Goal: Transaction & Acquisition: Purchase product/service

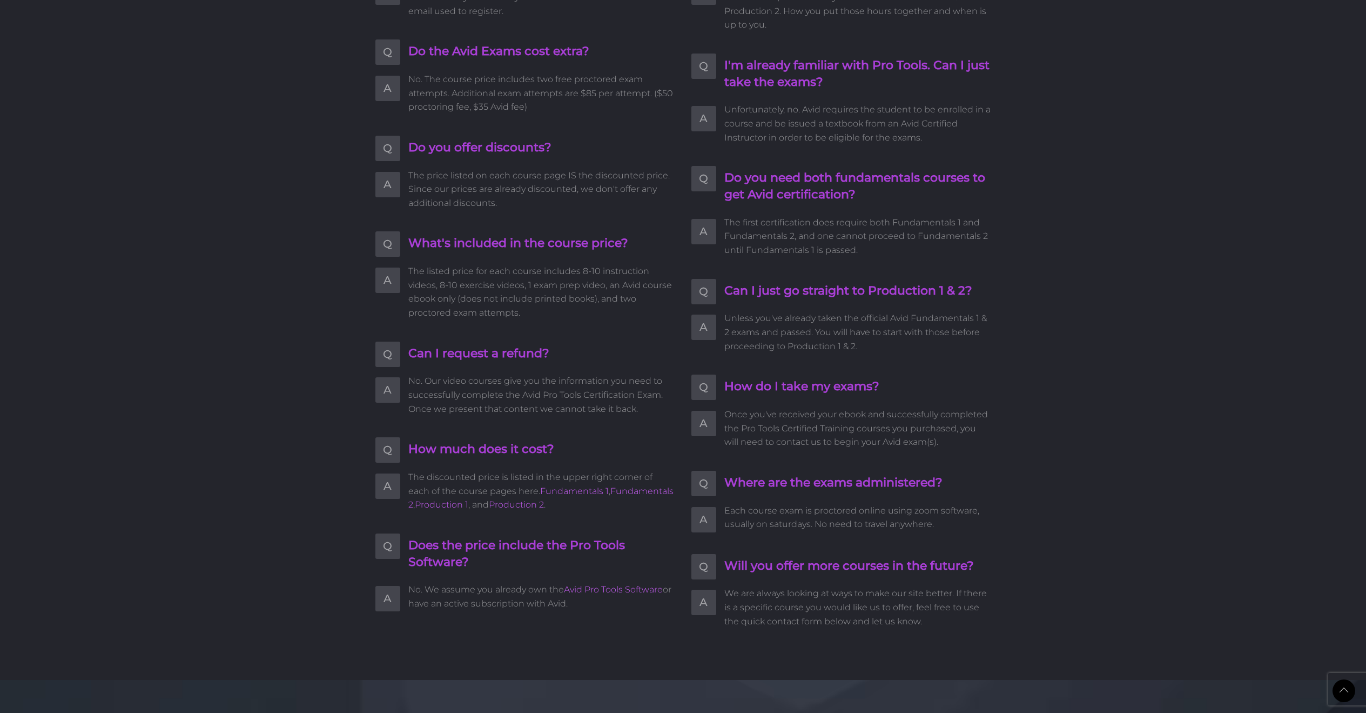
scroll to position [2175, 0]
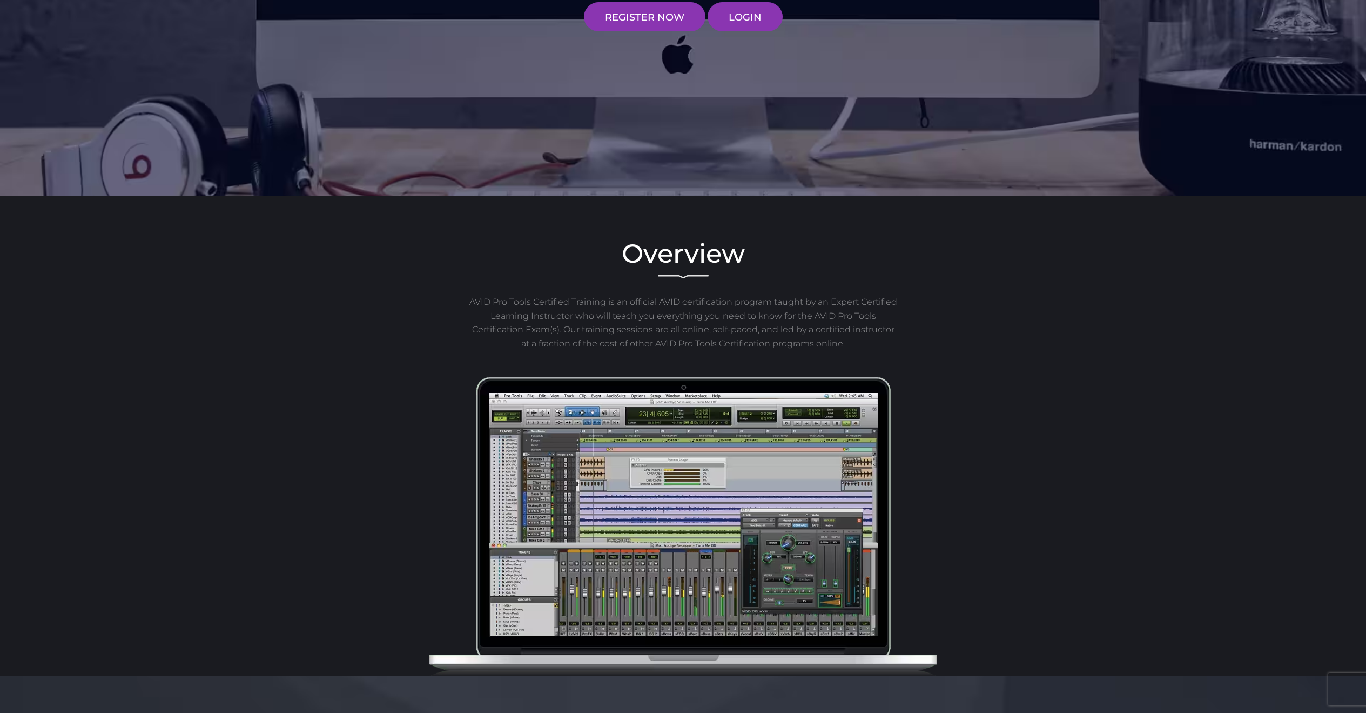
scroll to position [984, 0]
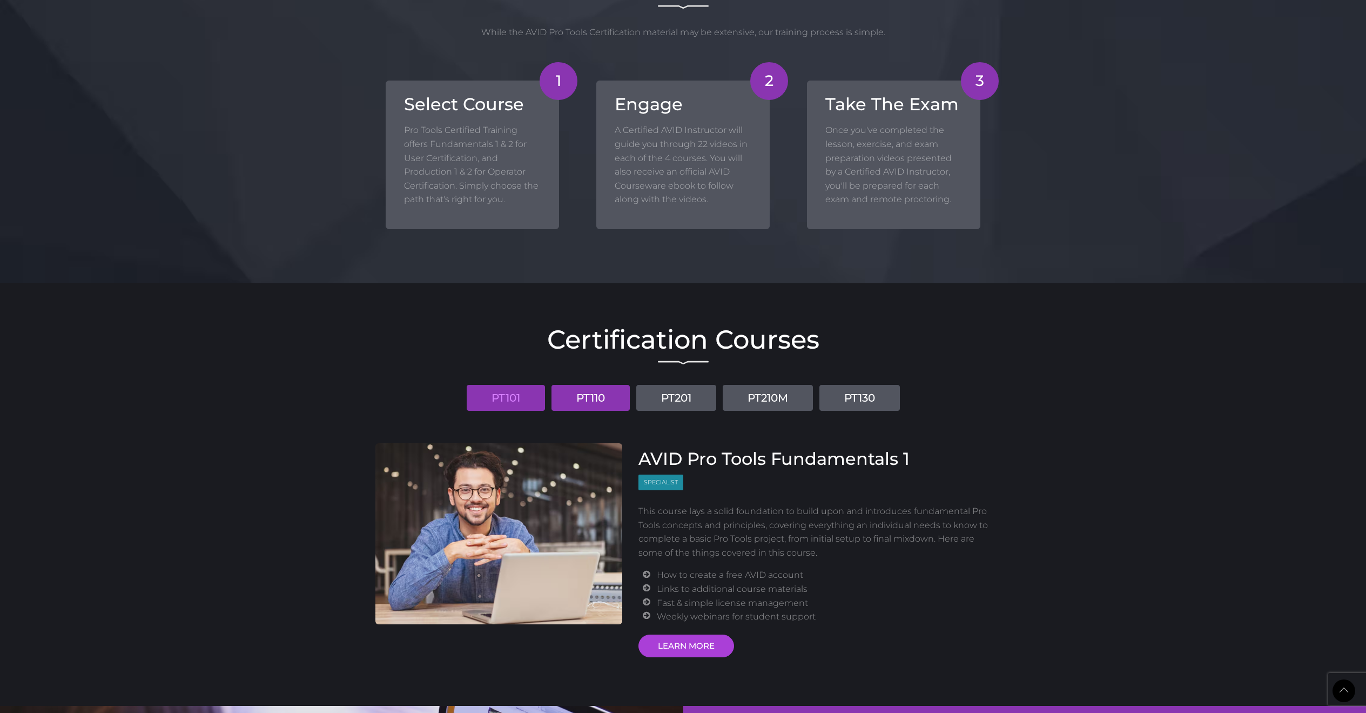
click at [603, 395] on link "PT110" at bounding box center [591, 398] width 78 height 26
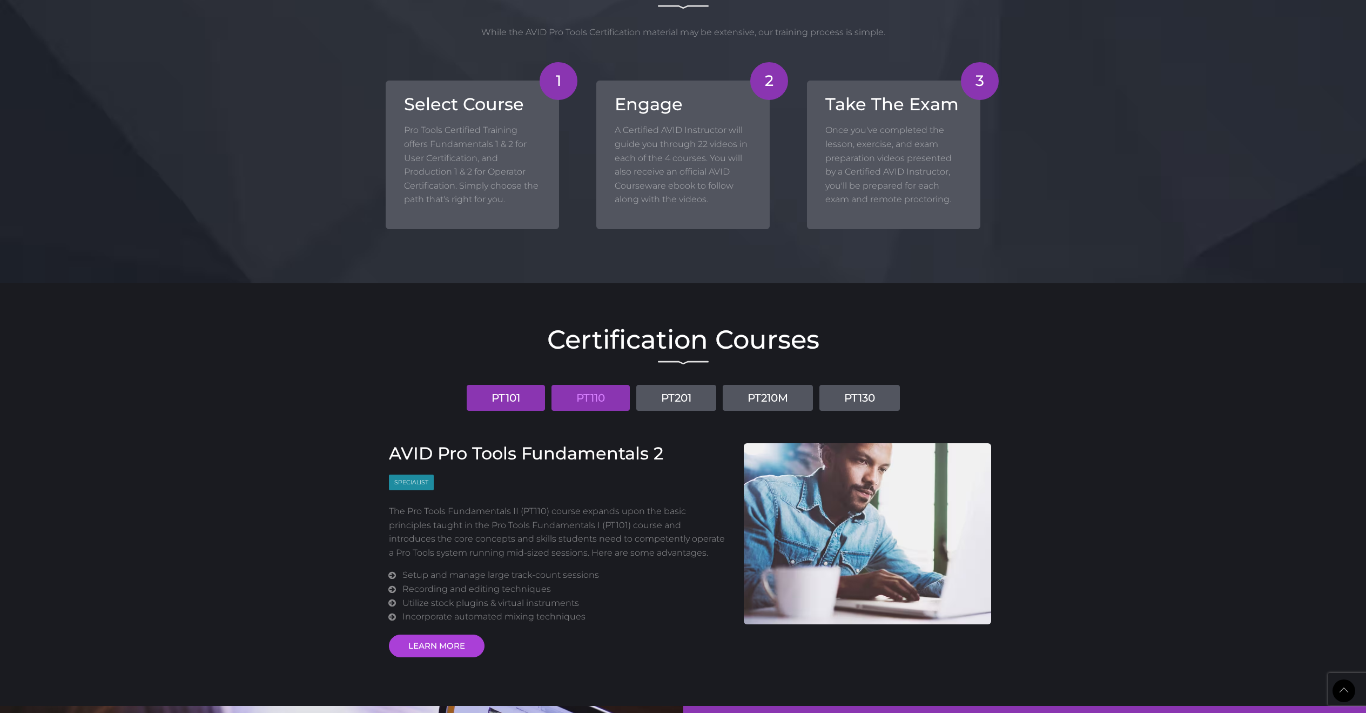
click at [486, 400] on link "PT101" at bounding box center [506, 398] width 78 height 26
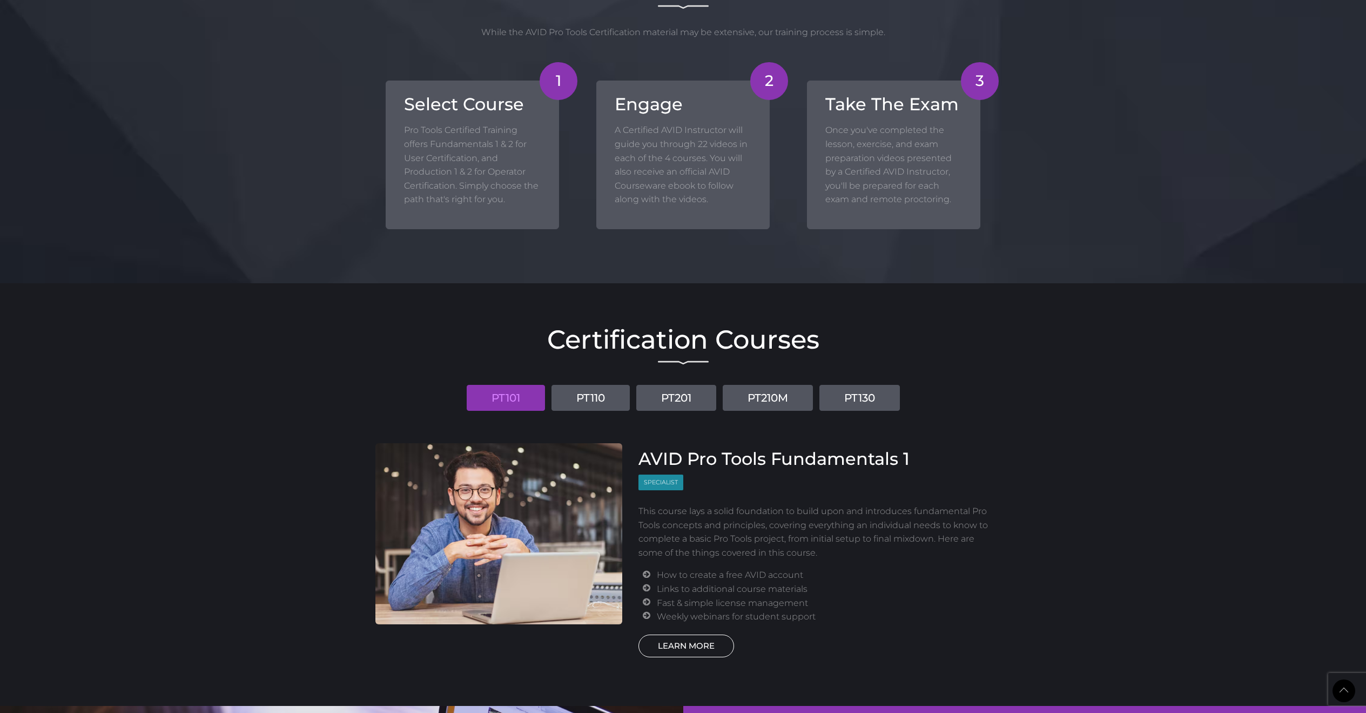
click at [699, 636] on link "LEARN MORE" at bounding box center [687, 645] width 96 height 23
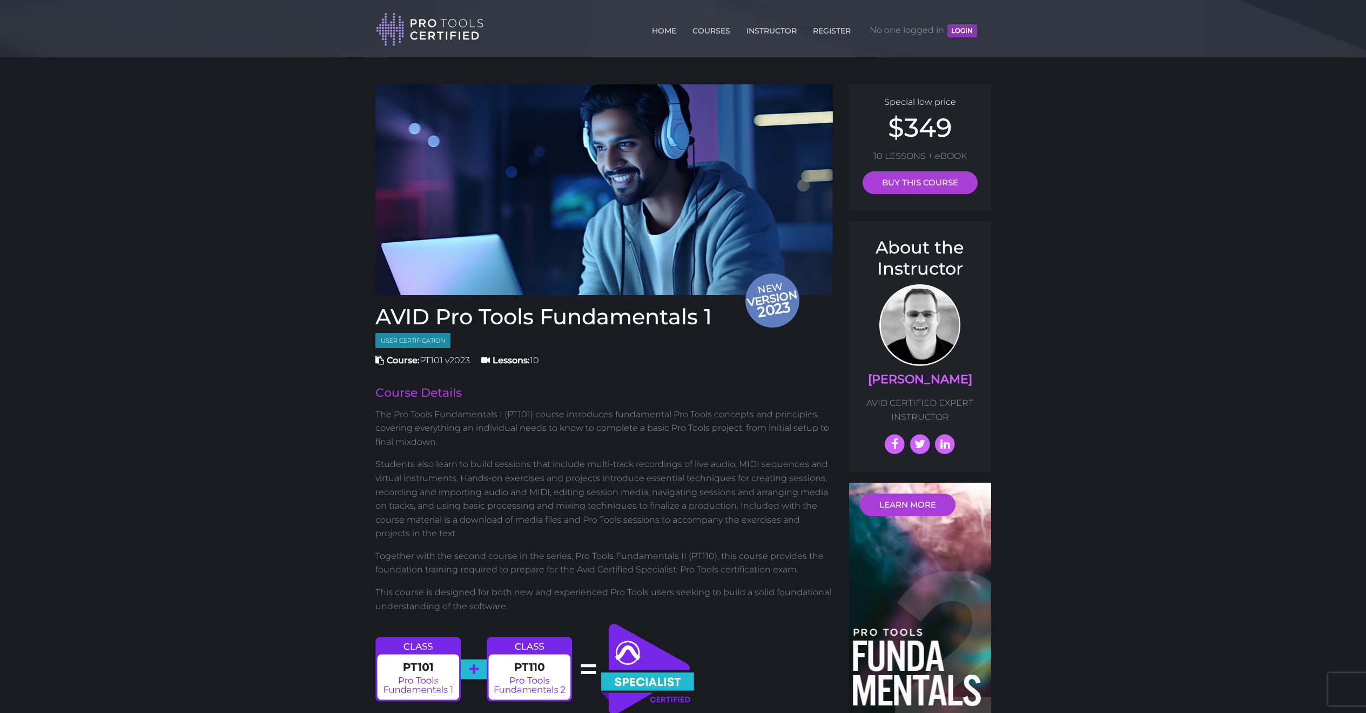
click at [595, 407] on p "The Pro Tools Fundamentals I (PT101) course introduces fundamental Pro Tools co…" at bounding box center [604, 428] width 458 height 42
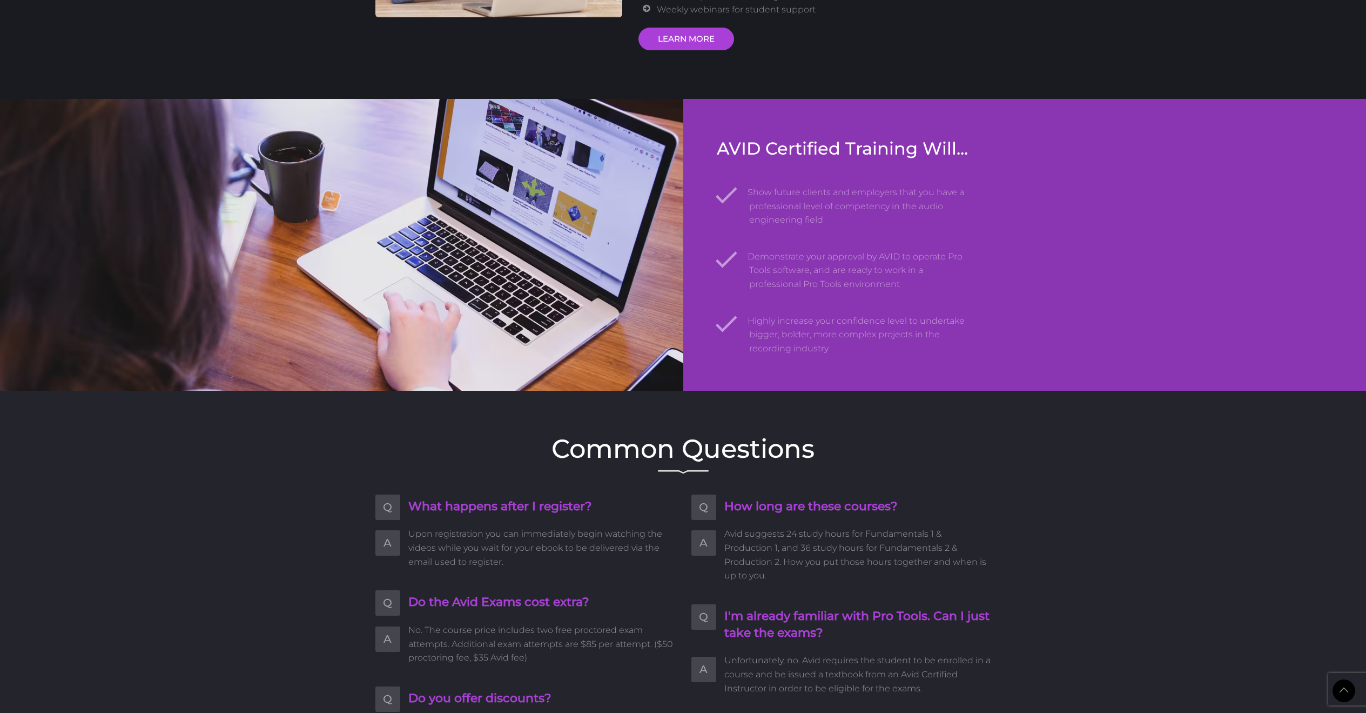
scroll to position [1065, 0]
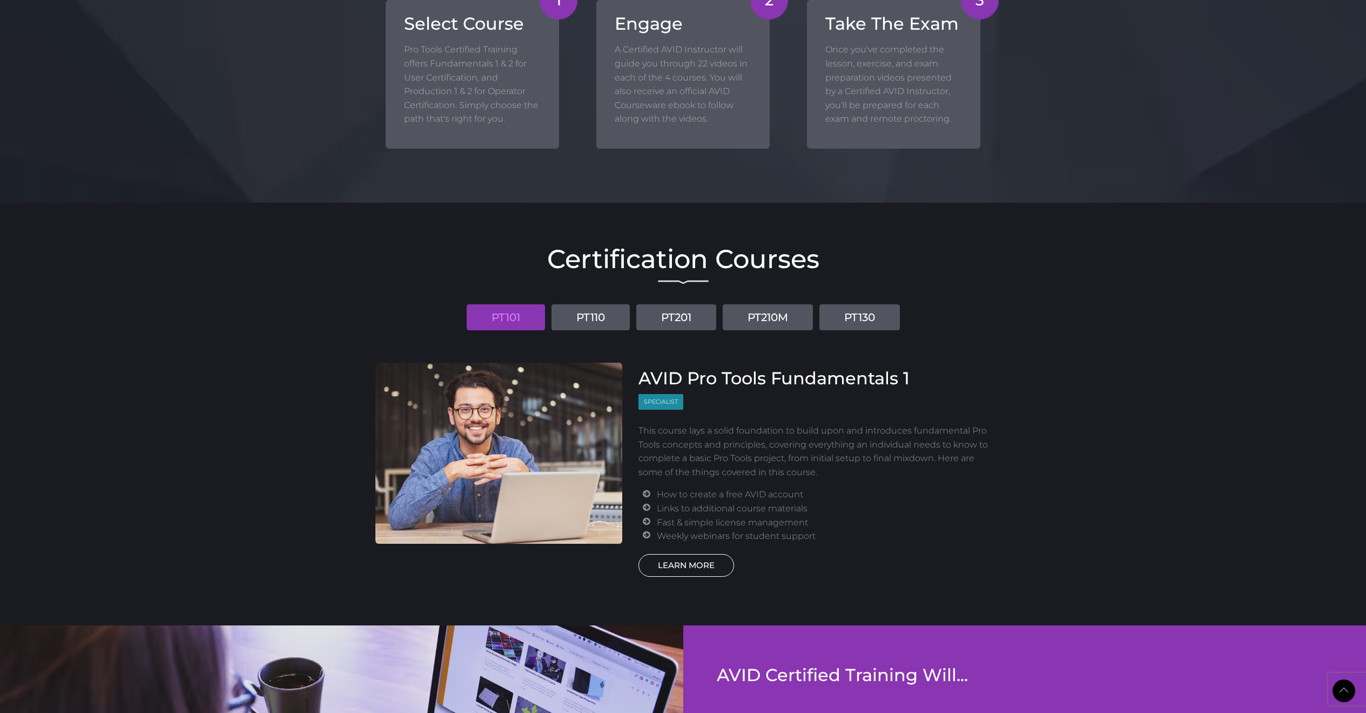
click at [722, 560] on link "LEARN MORE" at bounding box center [687, 565] width 96 height 23
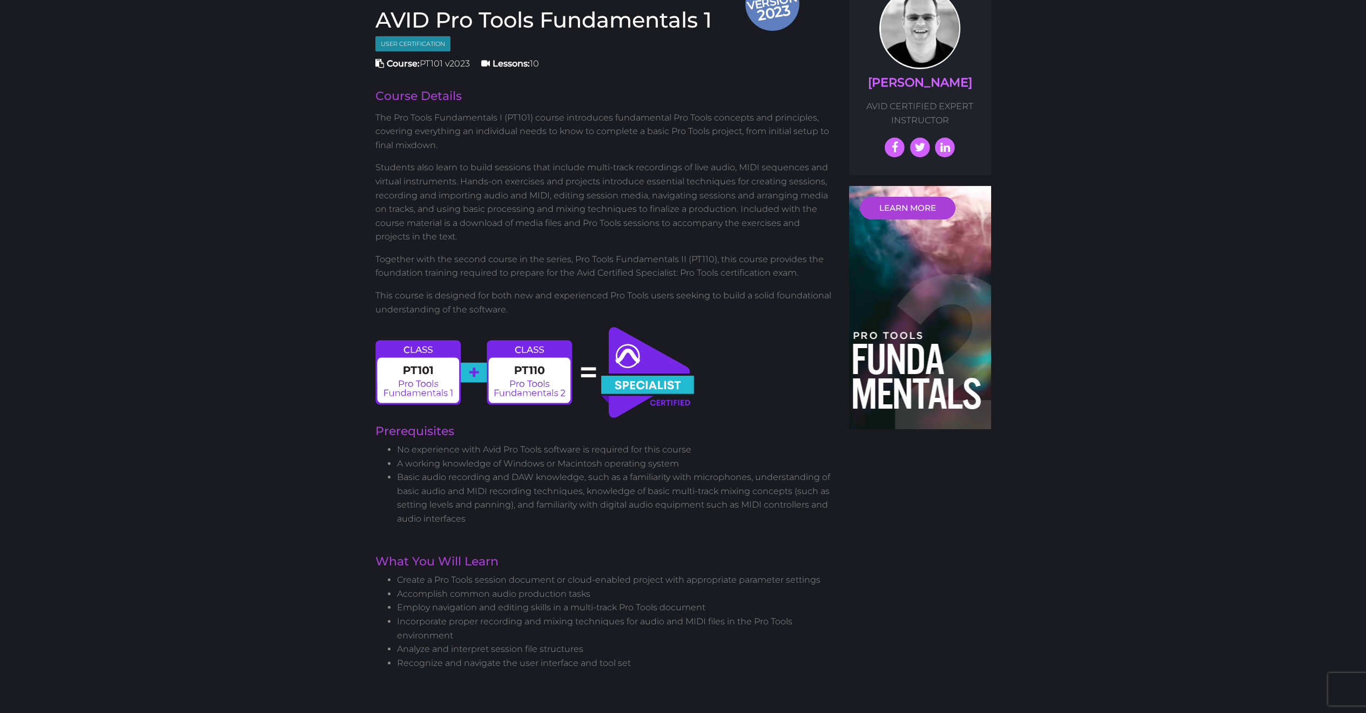
scroll to position [422, 0]
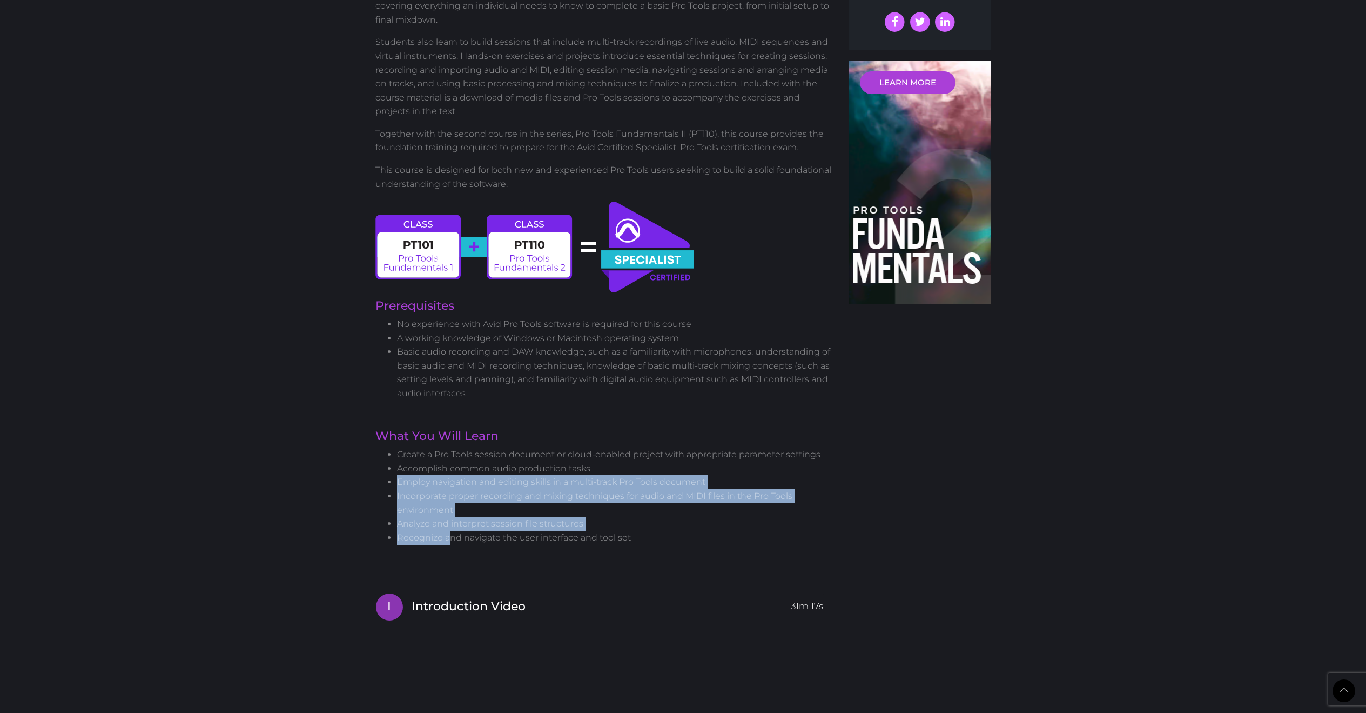
drag, startPoint x: 402, startPoint y: 478, endPoint x: 472, endPoint y: 523, distance: 83.6
click at [455, 528] on ul "Create a Pro Tools session document or cloud-enabled project with appropriate p…" at bounding box center [604, 495] width 458 height 97
click at [482, 521] on li "Analyze and interpret session file structures" at bounding box center [615, 523] width 437 height 14
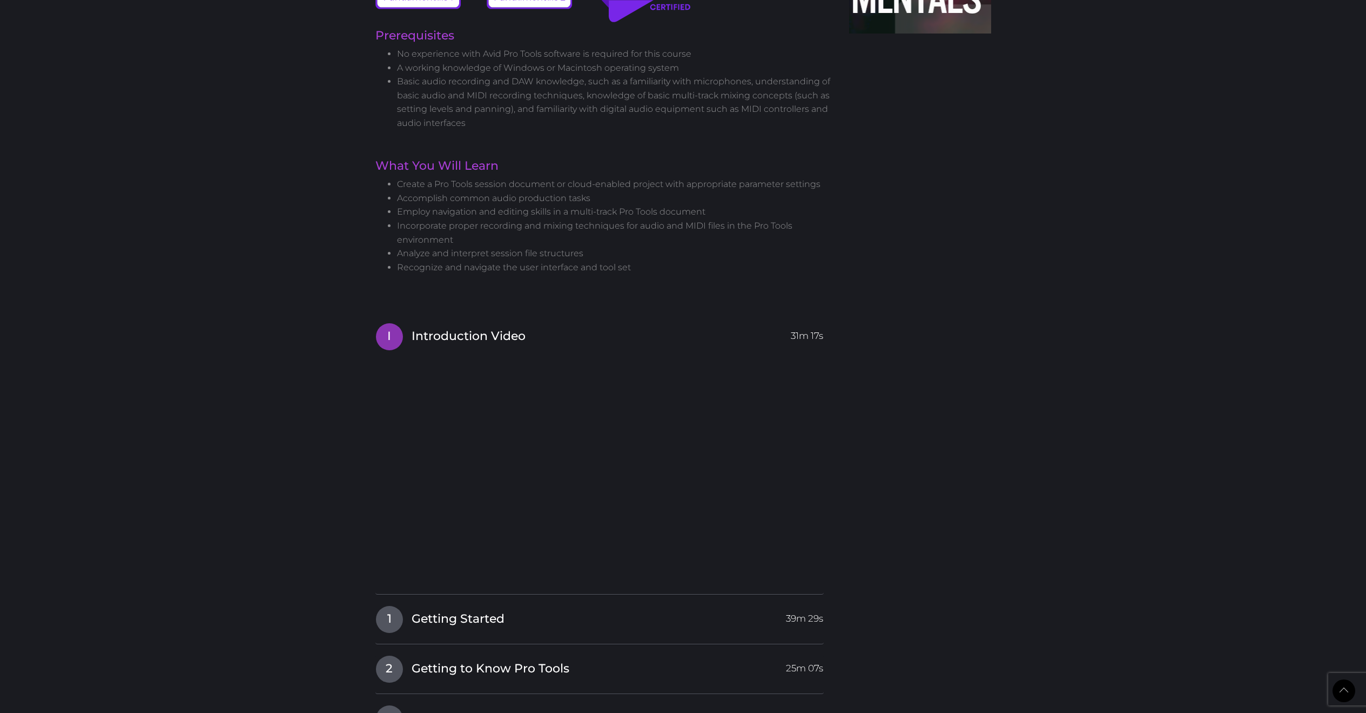
scroll to position [824, 0]
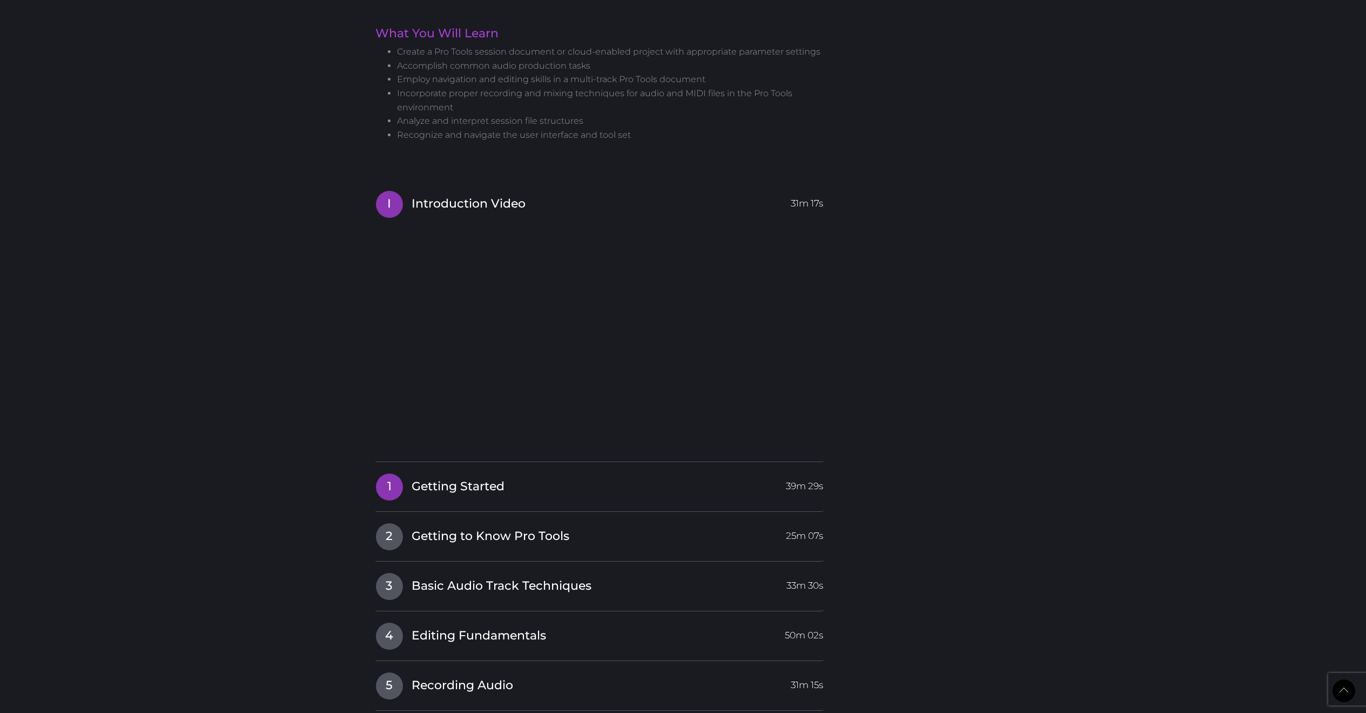
click at [470, 478] on span "Getting Started" at bounding box center [458, 486] width 93 height 17
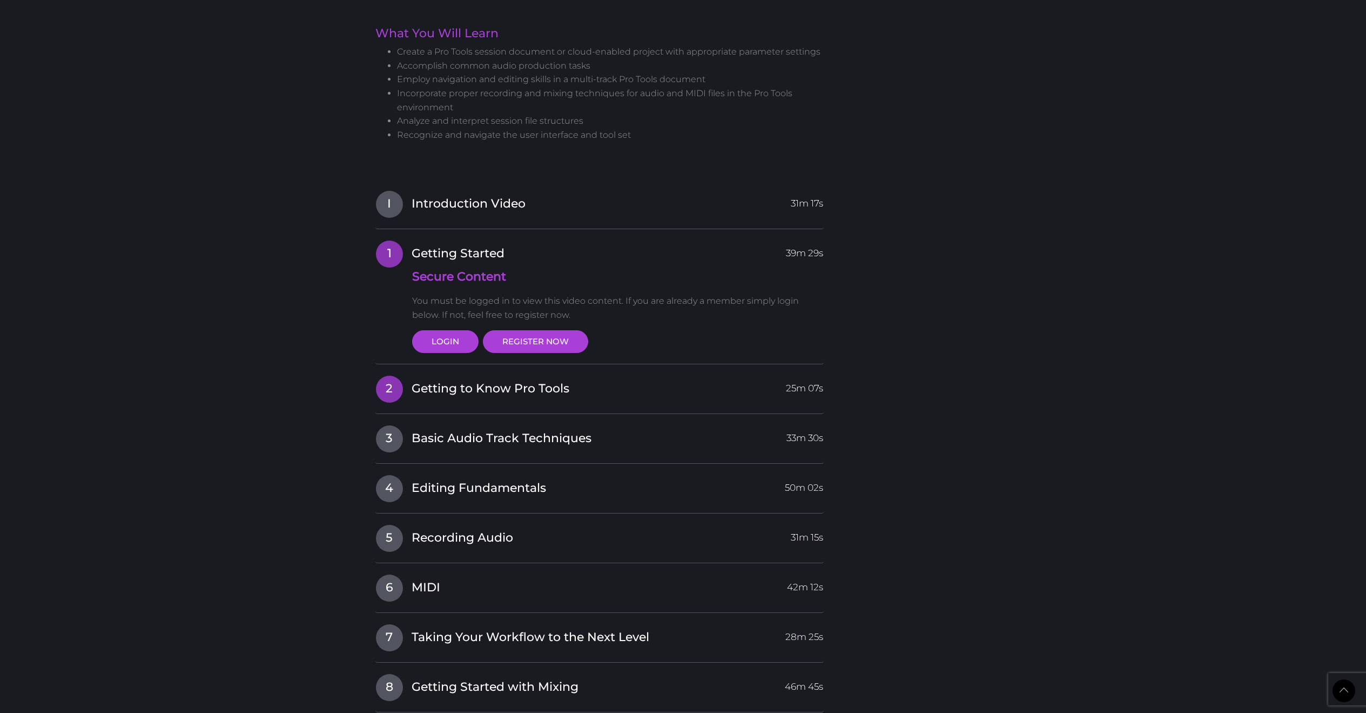
click at [405, 380] on link "2 Getting to Know Pro Tools 25m 07s" at bounding box center [599, 386] width 449 height 23
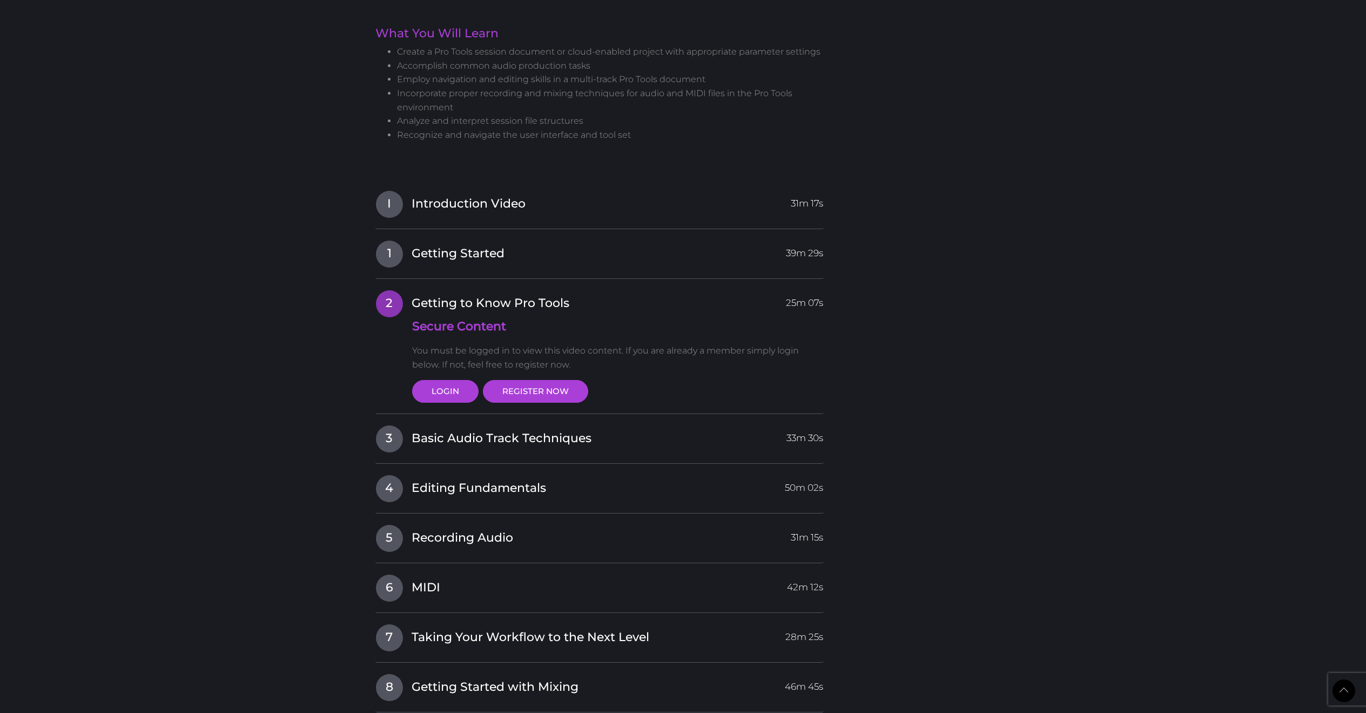
click at [401, 414] on div "I Introduction Video 31m 17s 1 Getting Started 39m 29s Secure Content You must …" at bounding box center [599, 525] width 449 height 671
click at [478, 200] on span "Introduction Video" at bounding box center [469, 204] width 114 height 17
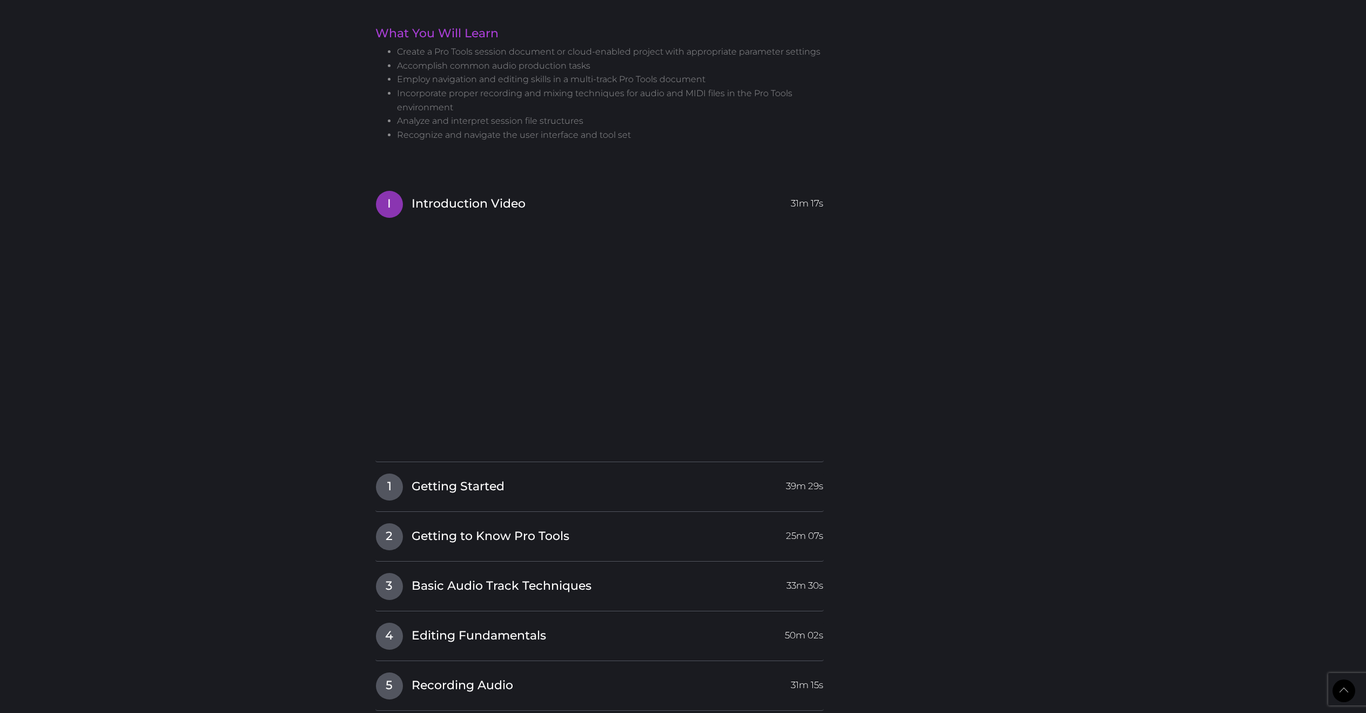
click at [480, 494] on div "1 Getting Started 39m 29s Secure Content You must be logged in to view this vid…" at bounding box center [599, 492] width 449 height 39
click at [474, 487] on span "Getting Started" at bounding box center [458, 486] width 93 height 17
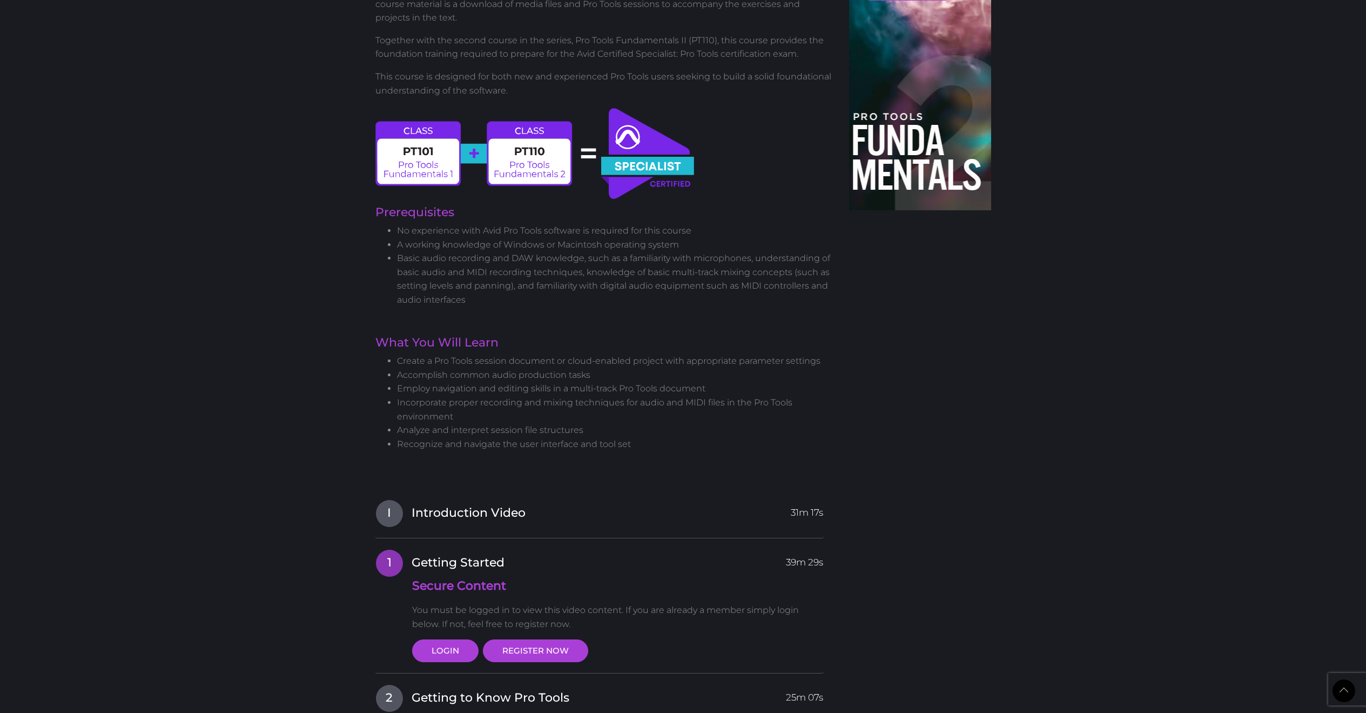
scroll to position [0, 0]
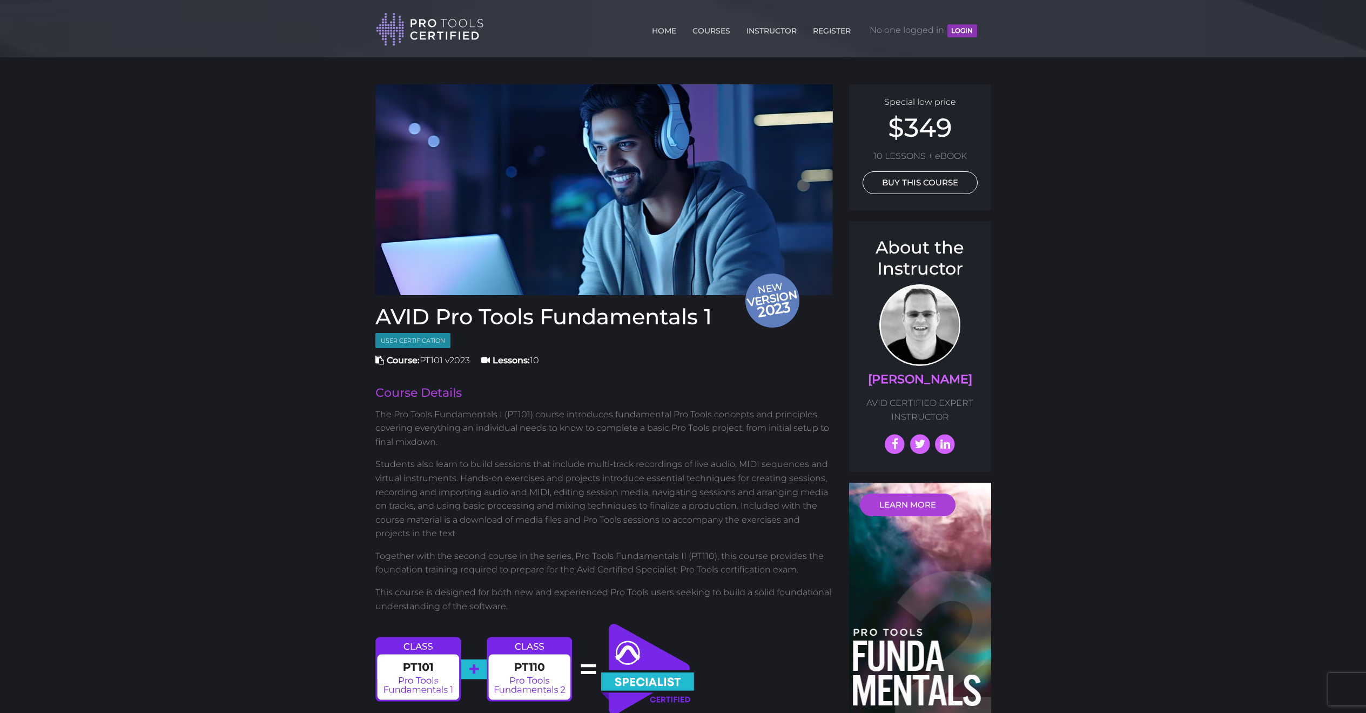
click at [939, 183] on link "BUY THIS COURSE" at bounding box center [920, 182] width 115 height 23
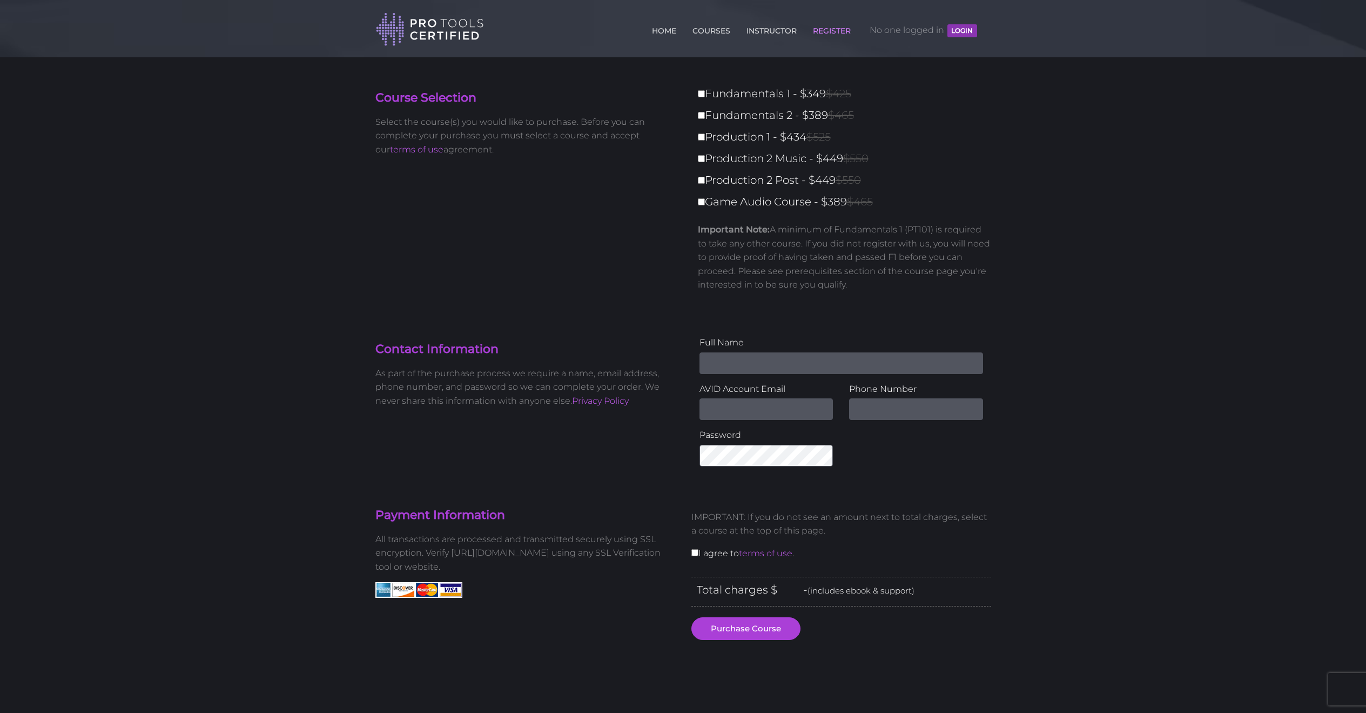
click at [707, 96] on label "Fundamentals 1 - $349 $425" at bounding box center [848, 93] width 300 height 19
click at [705, 96] on input "Fundamentals 1 - $349 $425" at bounding box center [701, 93] width 7 height 7
checkbox input "true"
type input "349"
click at [703, 98] on label "Fundamentals 1 - $349 $425" at bounding box center [848, 93] width 300 height 19
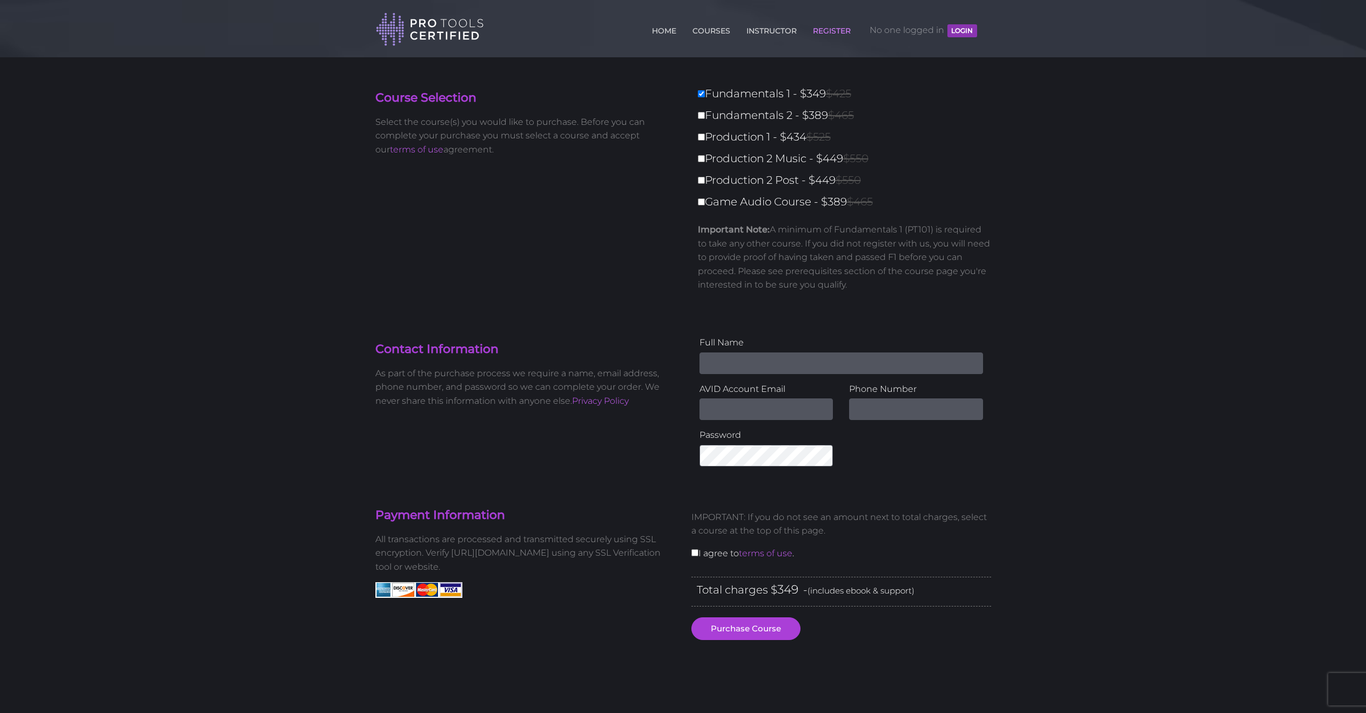
click at [703, 97] on input "Fundamentals 1 - $349 $425" at bounding box center [701, 93] width 7 height 7
checkbox input "false"
type input "0"
